Goal: Information Seeking & Learning: Learn about a topic

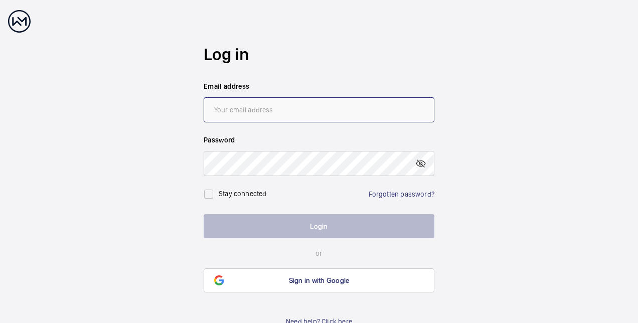
type input "[EMAIL_ADDRESS][PERSON_NAME][DOMAIN_NAME]"
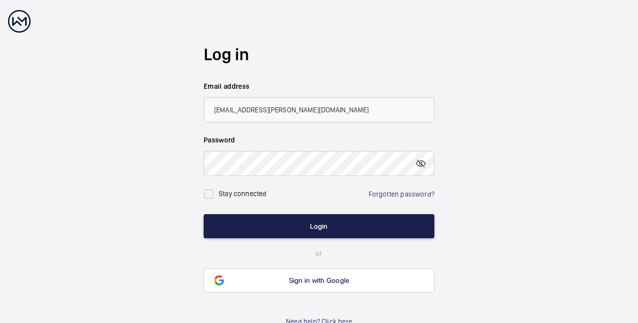
click at [284, 228] on button "Login" at bounding box center [319, 226] width 231 height 24
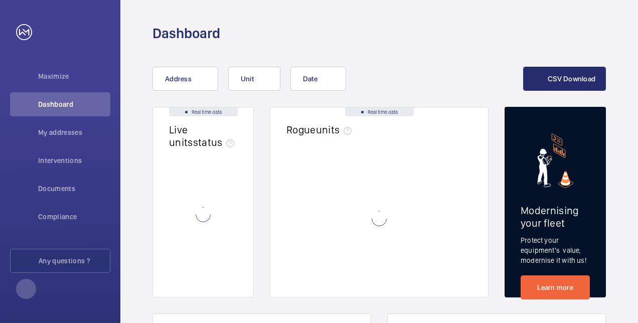
click at [284, 228] on wm-front-card-body at bounding box center [379, 226] width 218 height 141
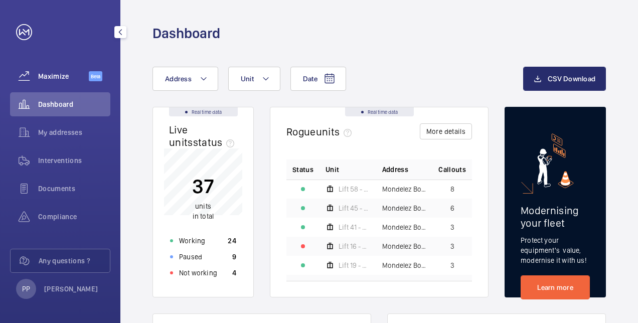
click at [59, 76] on span "Maximize" at bounding box center [63, 76] width 51 height 10
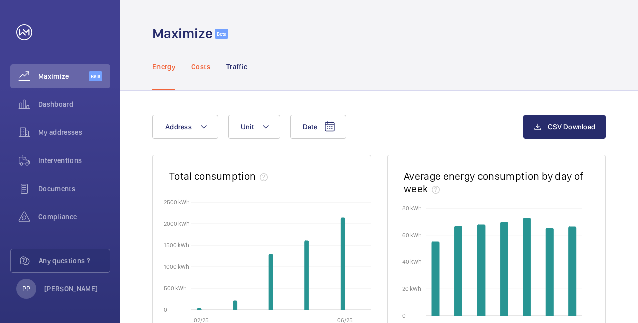
click at [206, 62] on p "Costs" at bounding box center [200, 67] width 19 height 10
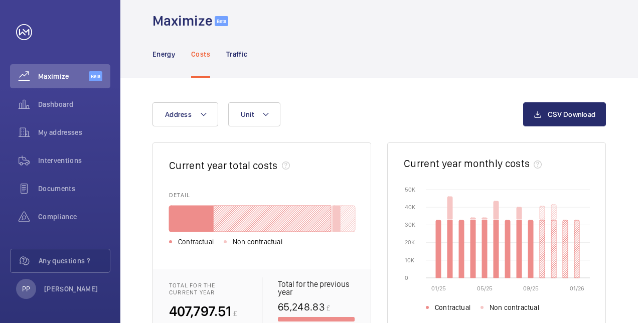
scroll to position [6, 0]
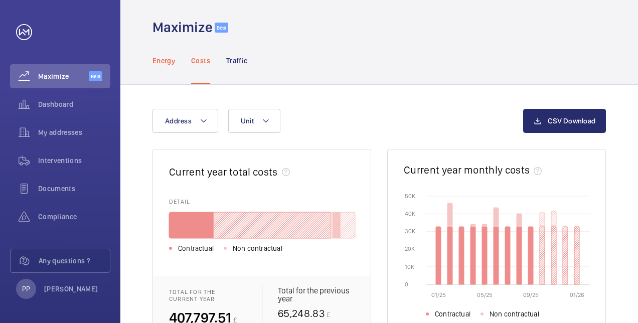
click at [165, 70] on div "Energy" at bounding box center [163, 61] width 23 height 48
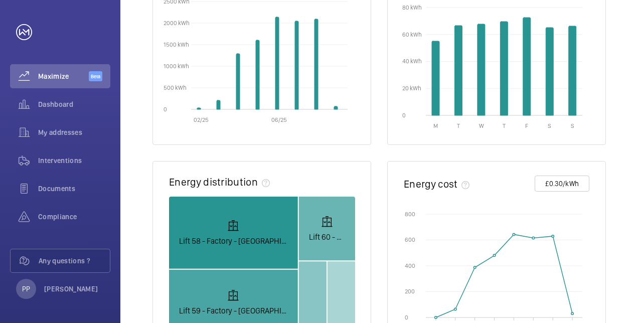
scroll to position [200, 0]
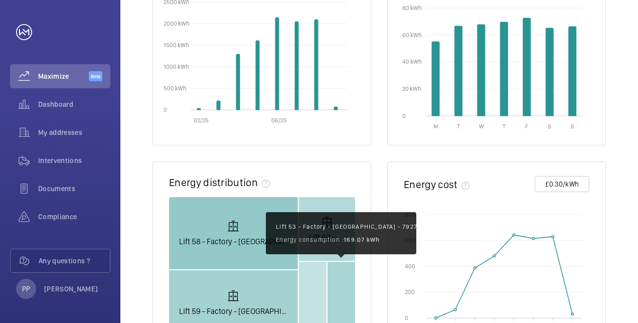
click at [331, 279] on rect at bounding box center [341, 298] width 28 height 73
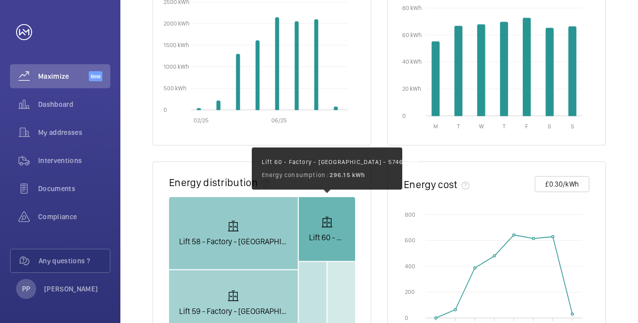
click at [301, 246] on rect at bounding box center [327, 229] width 56 height 64
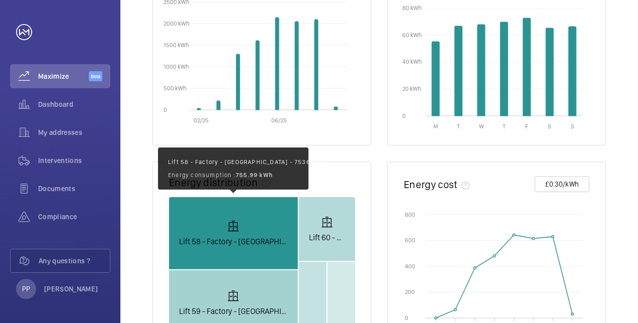
click at [264, 244] on rect at bounding box center [233, 233] width 129 height 72
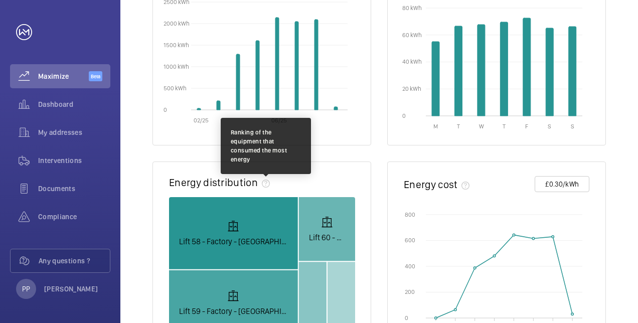
click at [265, 186] on mat-icon at bounding box center [266, 183] width 8 height 8
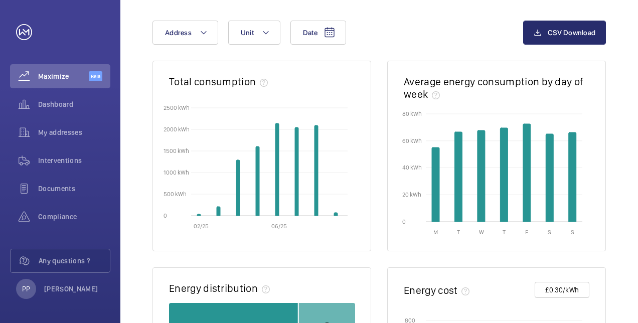
scroll to position [59, 0]
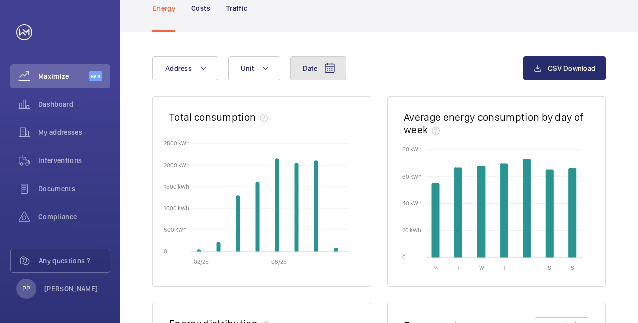
click at [323, 75] on button "Date" at bounding box center [318, 68] width 56 height 24
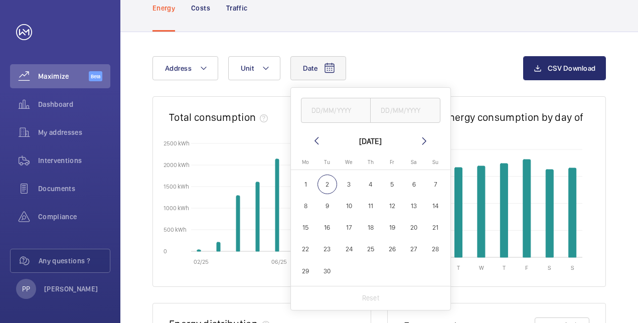
click at [364, 63] on div "Date [DATE] [DATE] Mo [DATE] Tu [DATE] We [DATE] Th [DATE] Fr [DATE] Sa [DATE] …" at bounding box center [337, 68] width 370 height 24
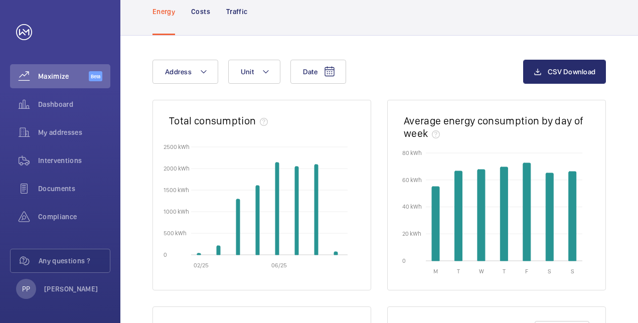
scroll to position [15, 0]
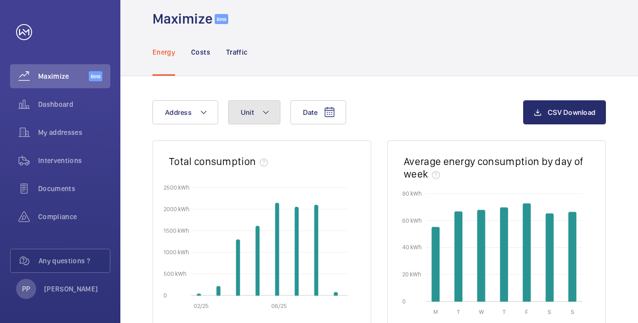
click at [266, 111] on mat-icon at bounding box center [266, 112] width 8 height 12
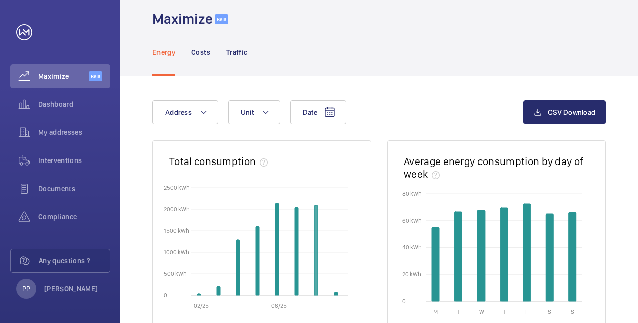
click at [314, 232] on icon "02/25 06/25 0 0 500 kWh 500 kWh 1000 kWh 1000 kWh 1500 kWh 1500 kWh 2000 kWh 20…" at bounding box center [262, 244] width 186 height 125
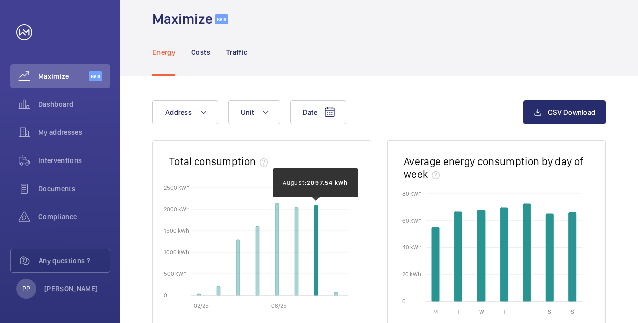
click at [317, 234] on icon "2025-08-01T00:00:00.000 2,097.54" at bounding box center [316, 250] width 4 height 90
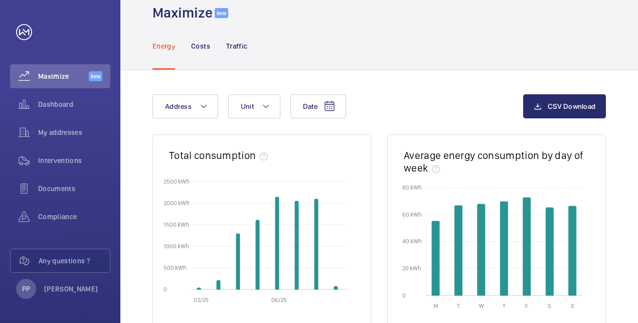
scroll to position [0, 0]
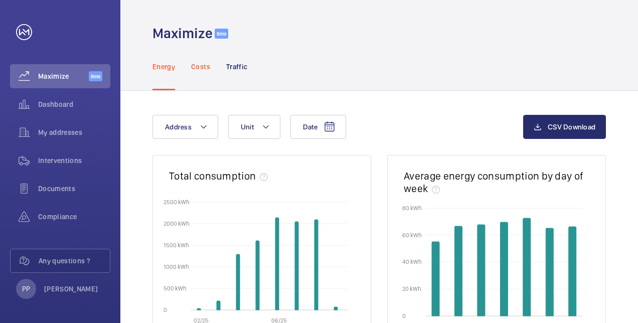
click at [199, 65] on p "Costs" at bounding box center [200, 67] width 19 height 10
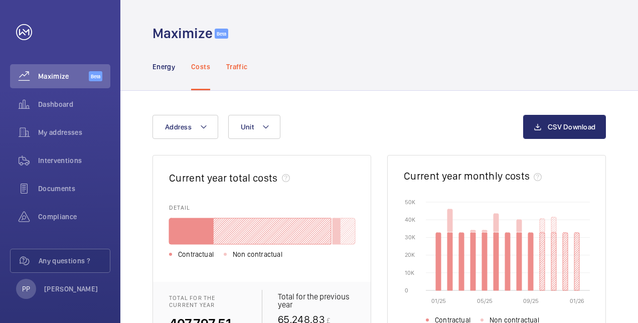
click at [234, 77] on div "Traffic" at bounding box center [236, 67] width 21 height 48
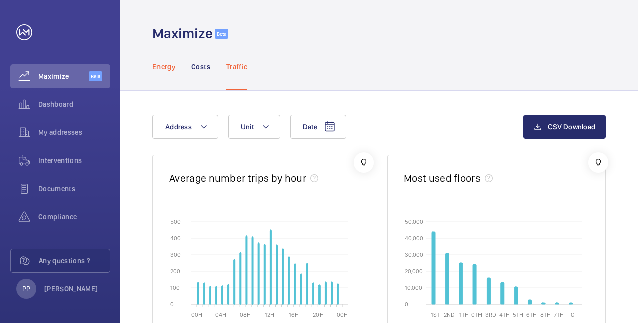
click at [164, 70] on p "Energy" at bounding box center [163, 67] width 23 height 10
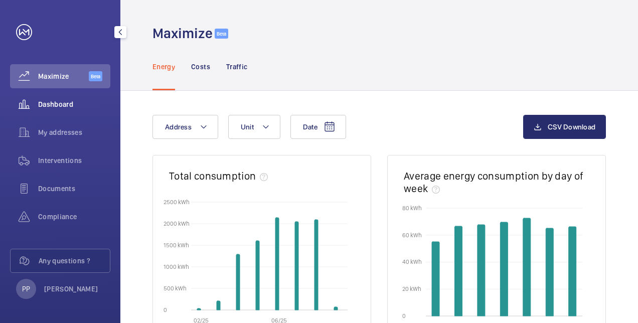
click at [66, 105] on span "Dashboard" at bounding box center [74, 104] width 72 height 10
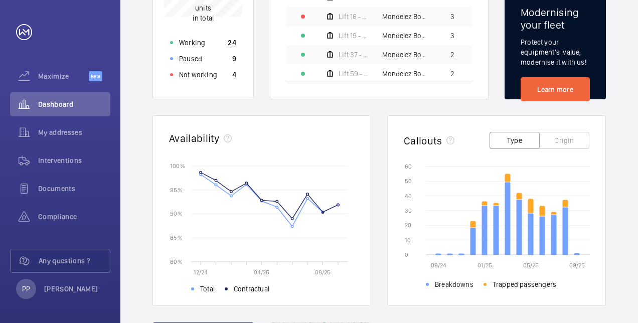
scroll to position [199, 0]
